Goal: Task Accomplishment & Management: Manage account settings

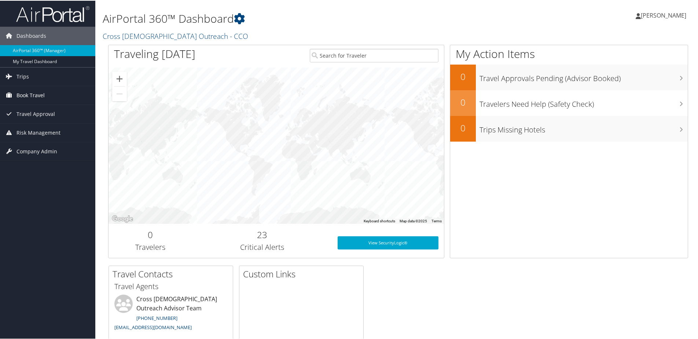
click at [28, 93] on span "Book Travel" at bounding box center [30, 94] width 28 height 18
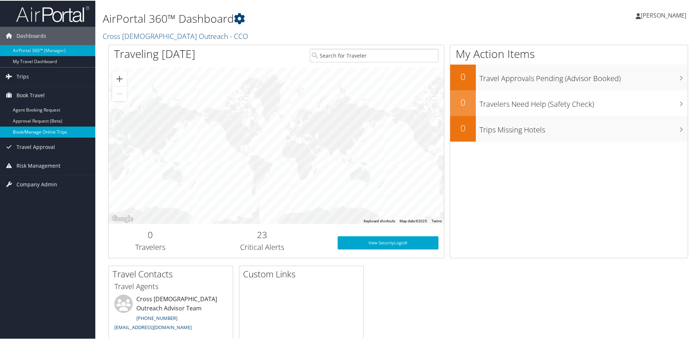
click at [29, 131] on link "Book/Manage Online Trips" at bounding box center [47, 131] width 95 height 11
click at [657, 10] on link "[PERSON_NAME]" at bounding box center [664, 15] width 58 height 22
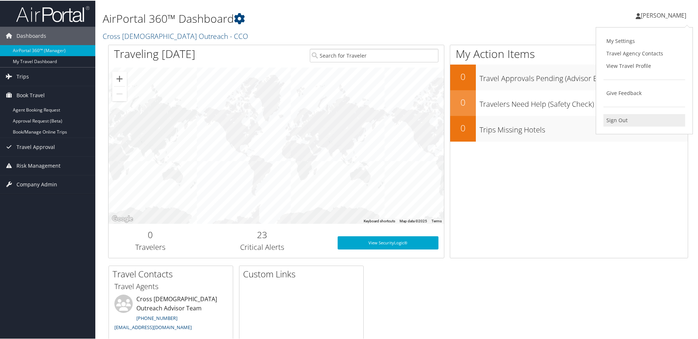
click at [617, 120] on link "Sign Out" at bounding box center [644, 119] width 82 height 12
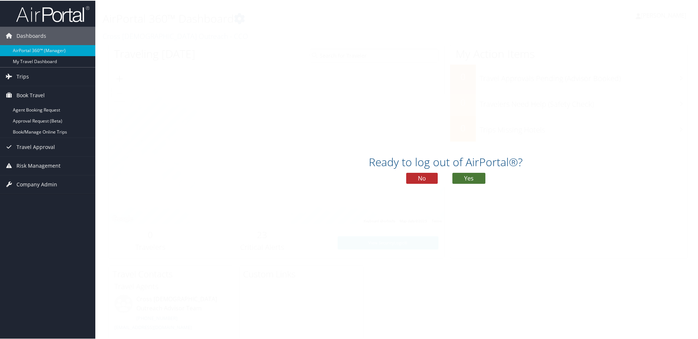
click at [465, 177] on button "Yes" at bounding box center [468, 177] width 33 height 11
